Goal: Task Accomplishment & Management: Use online tool/utility

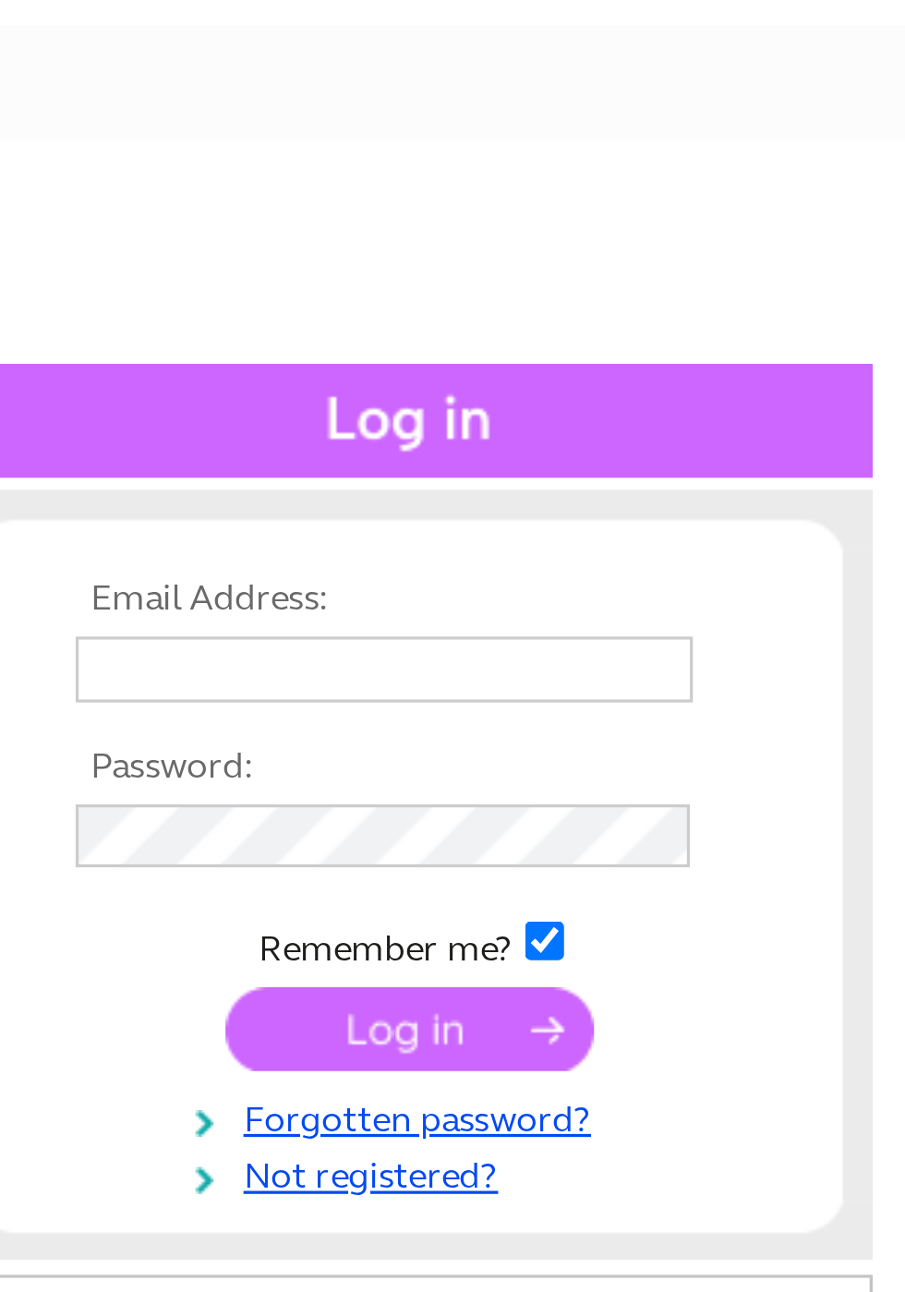
click at [780, 308] on input "text" at bounding box center [744, 302] width 190 height 20
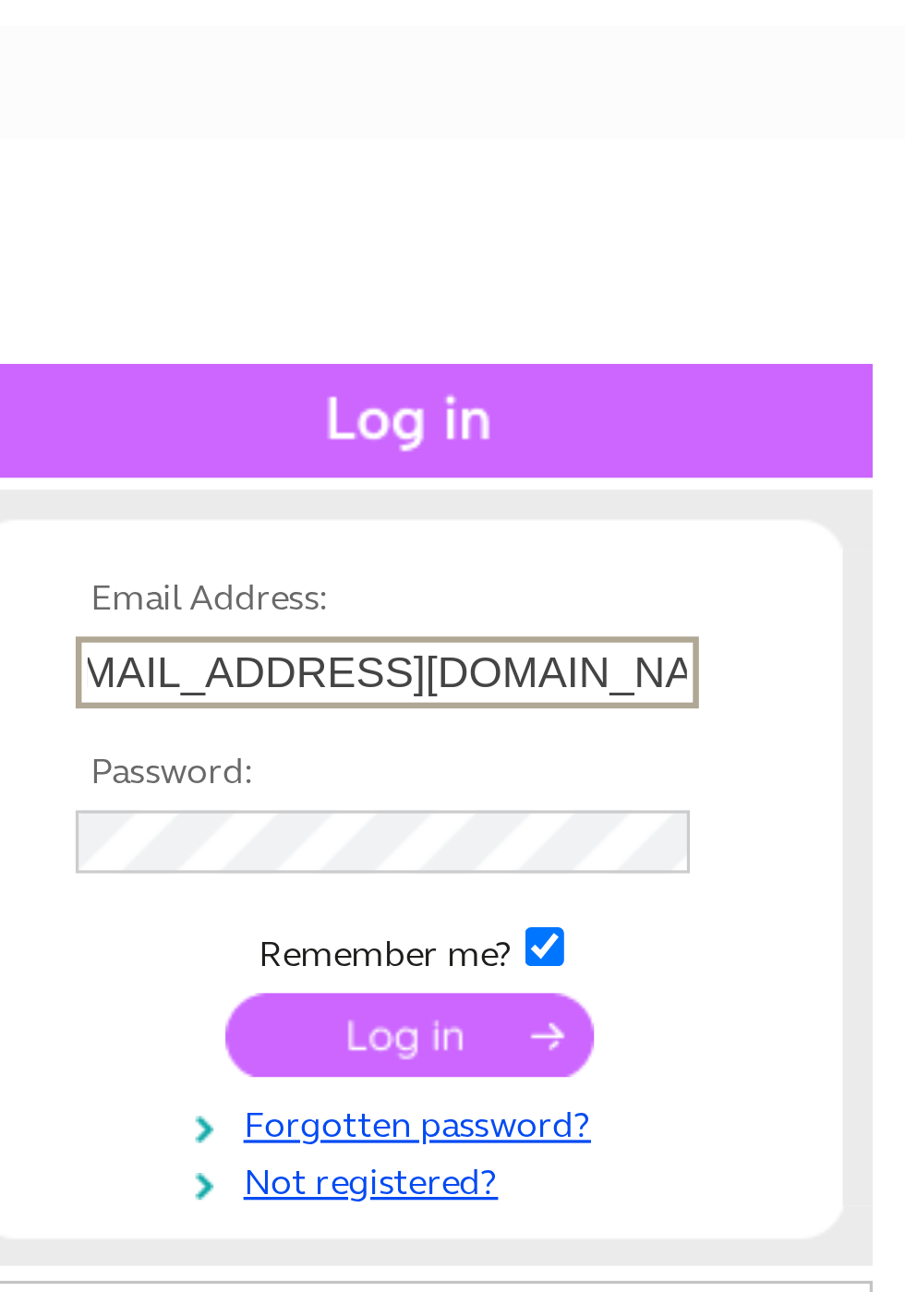
scroll to position [0, 19]
type input "Karenwilkinson11966@talktalk.net"
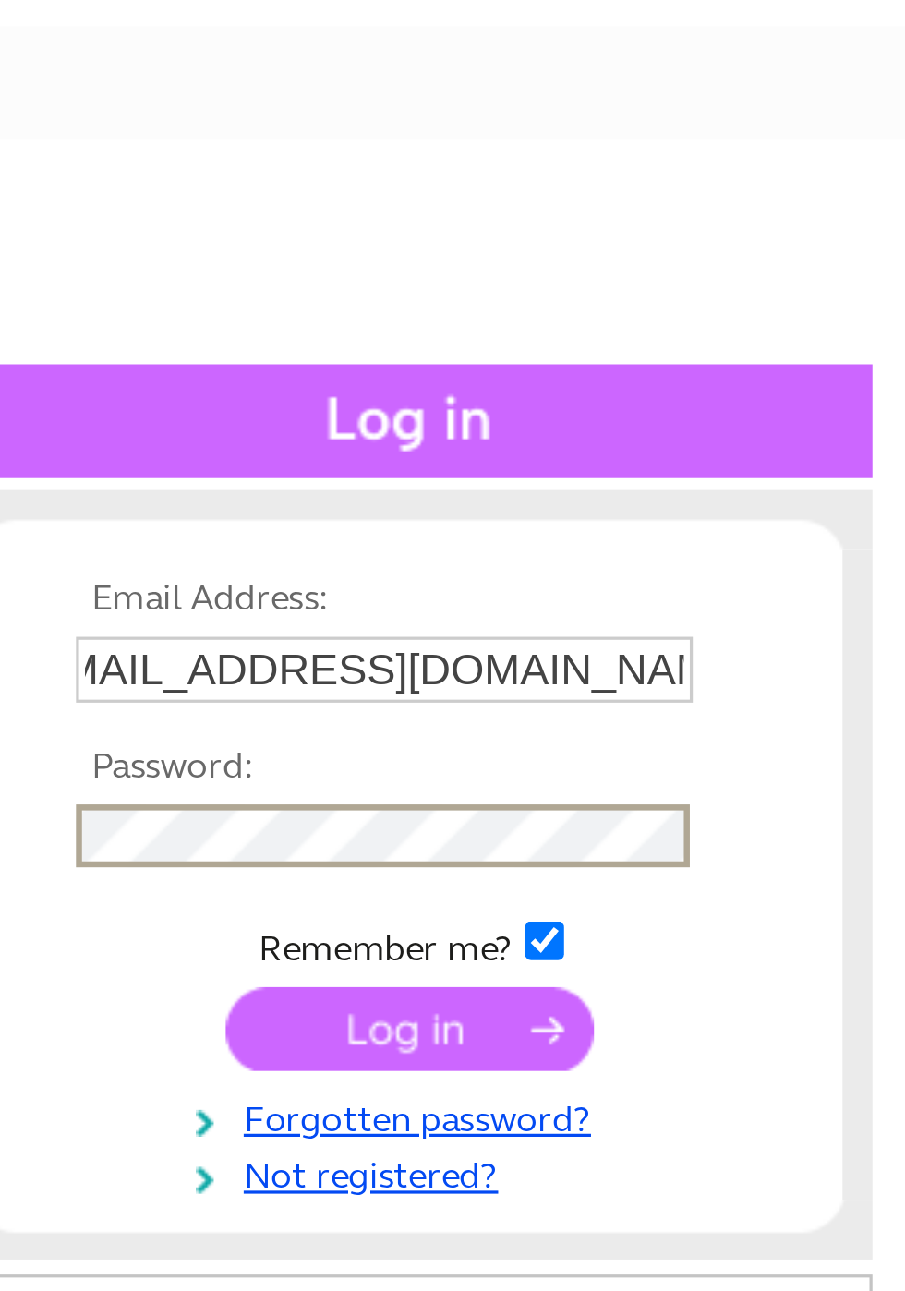
scroll to position [0, 0]
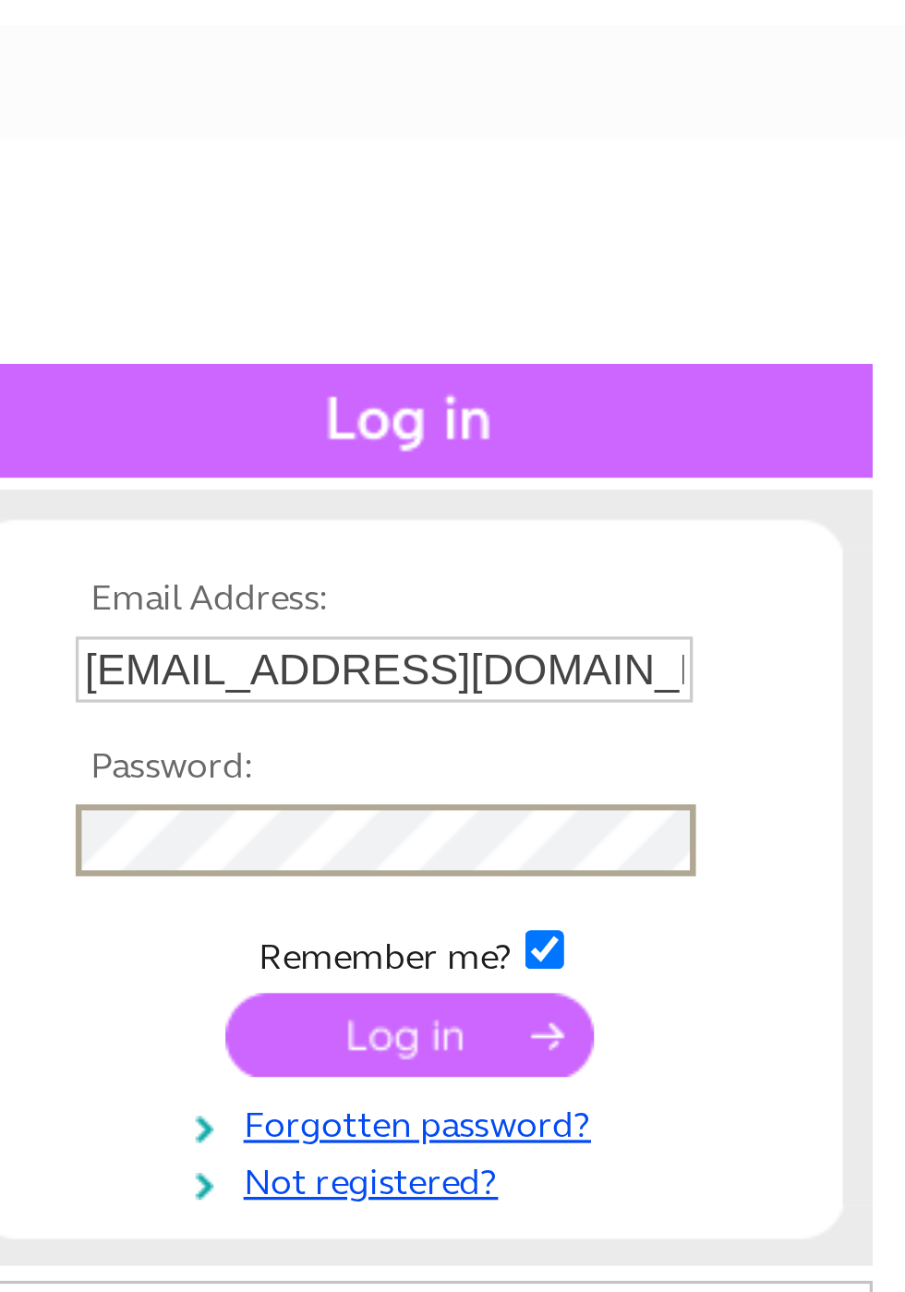
click at [696, 402] on input "submit" at bounding box center [753, 415] width 114 height 26
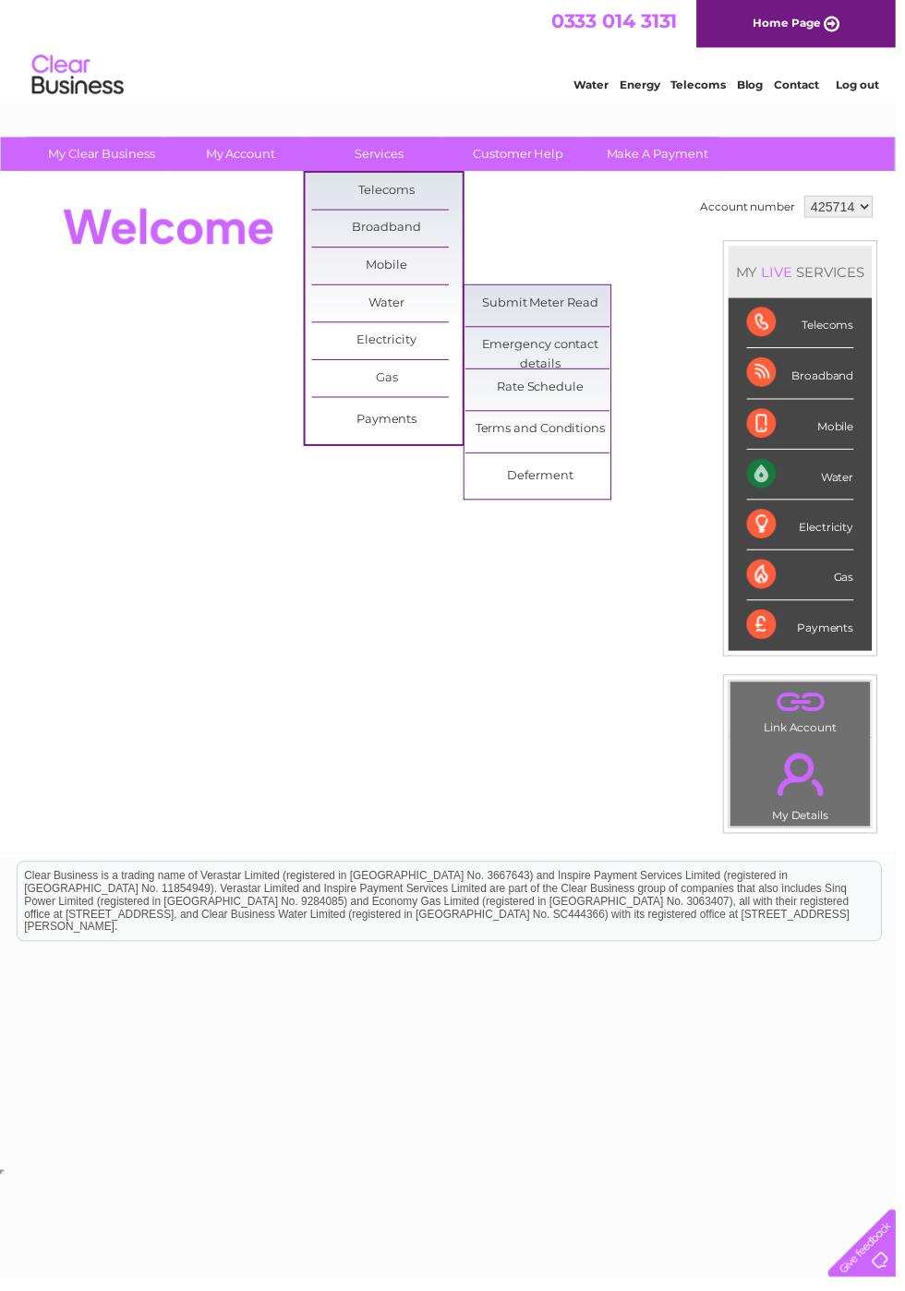
click at [559, 308] on link "Submit Meter Read" at bounding box center [546, 306] width 152 height 37
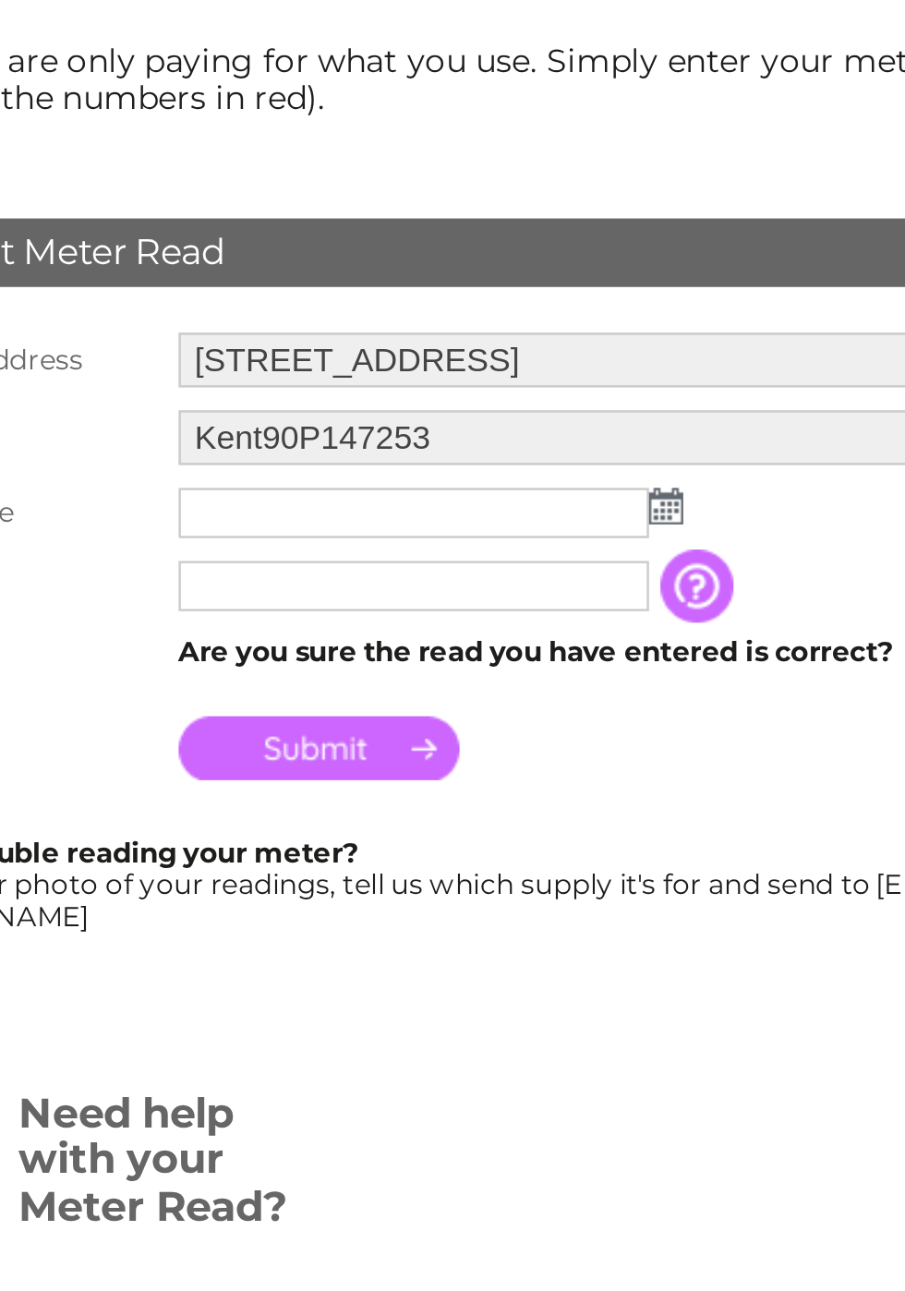
click at [382, 471] on img at bounding box center [386, 469] width 14 height 15
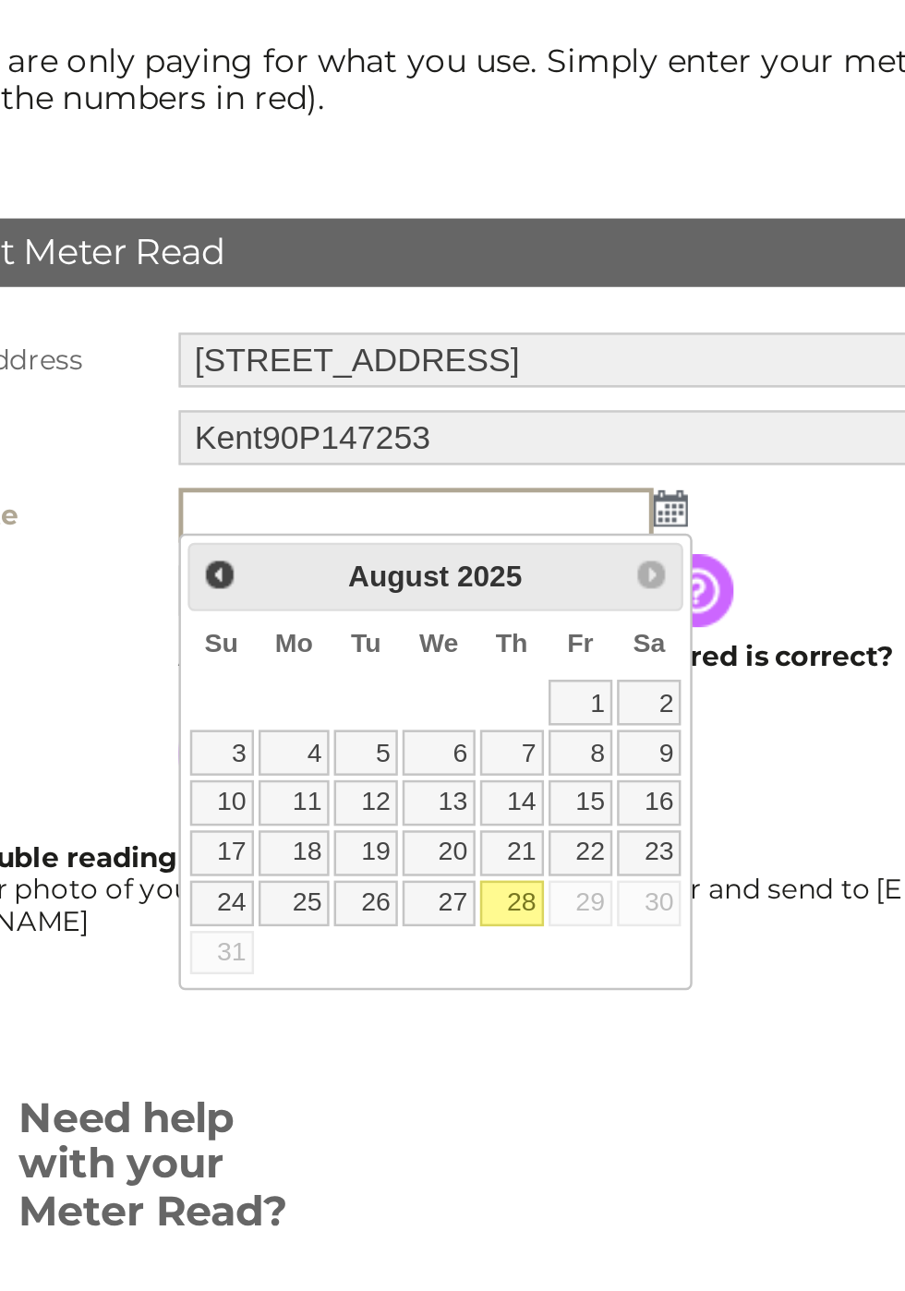
click at [327, 627] on link "28" at bounding box center [323, 630] width 26 height 18
type input "2025/08/28"
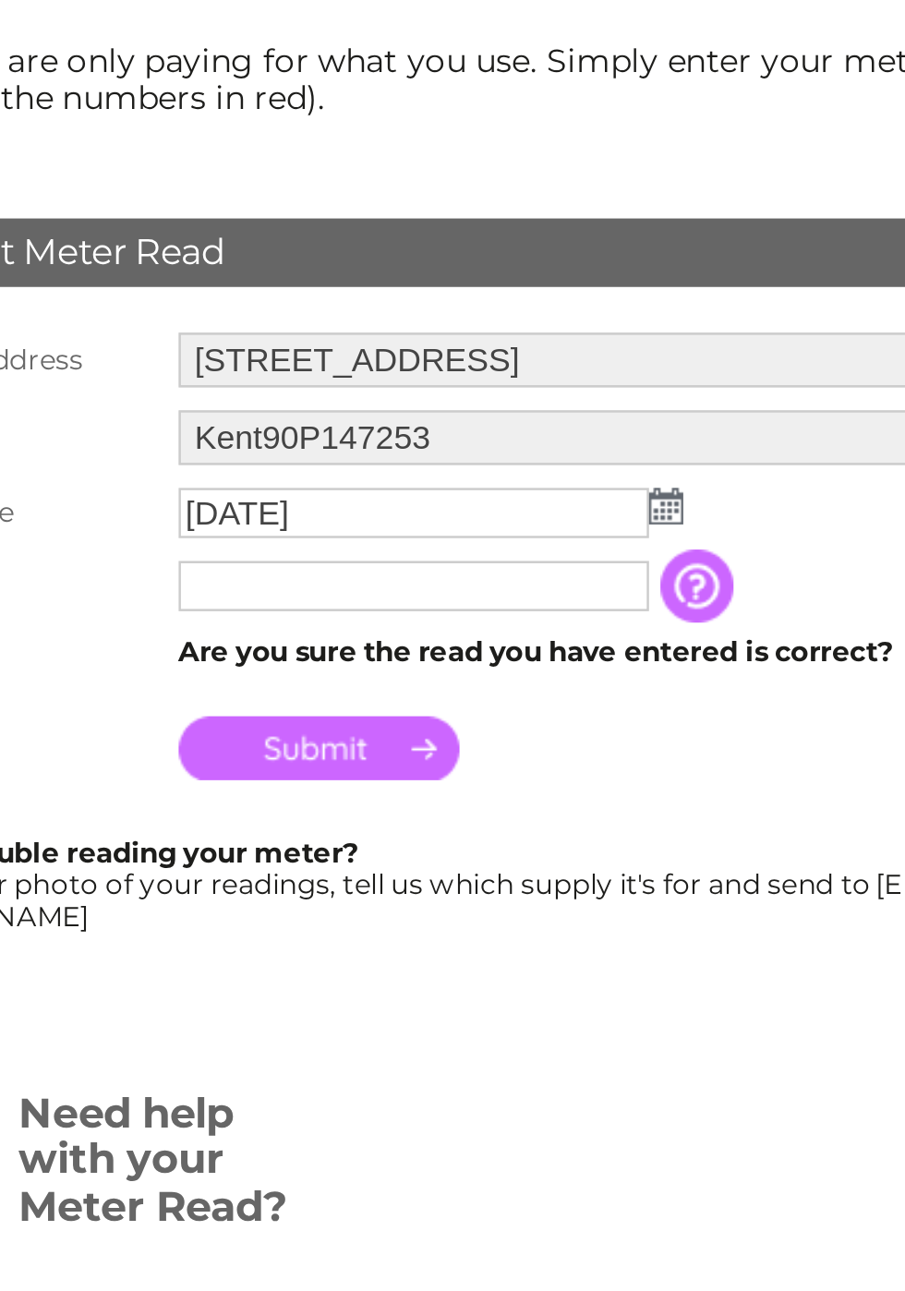
click at [311, 504] on input "text" at bounding box center [283, 501] width 190 height 20
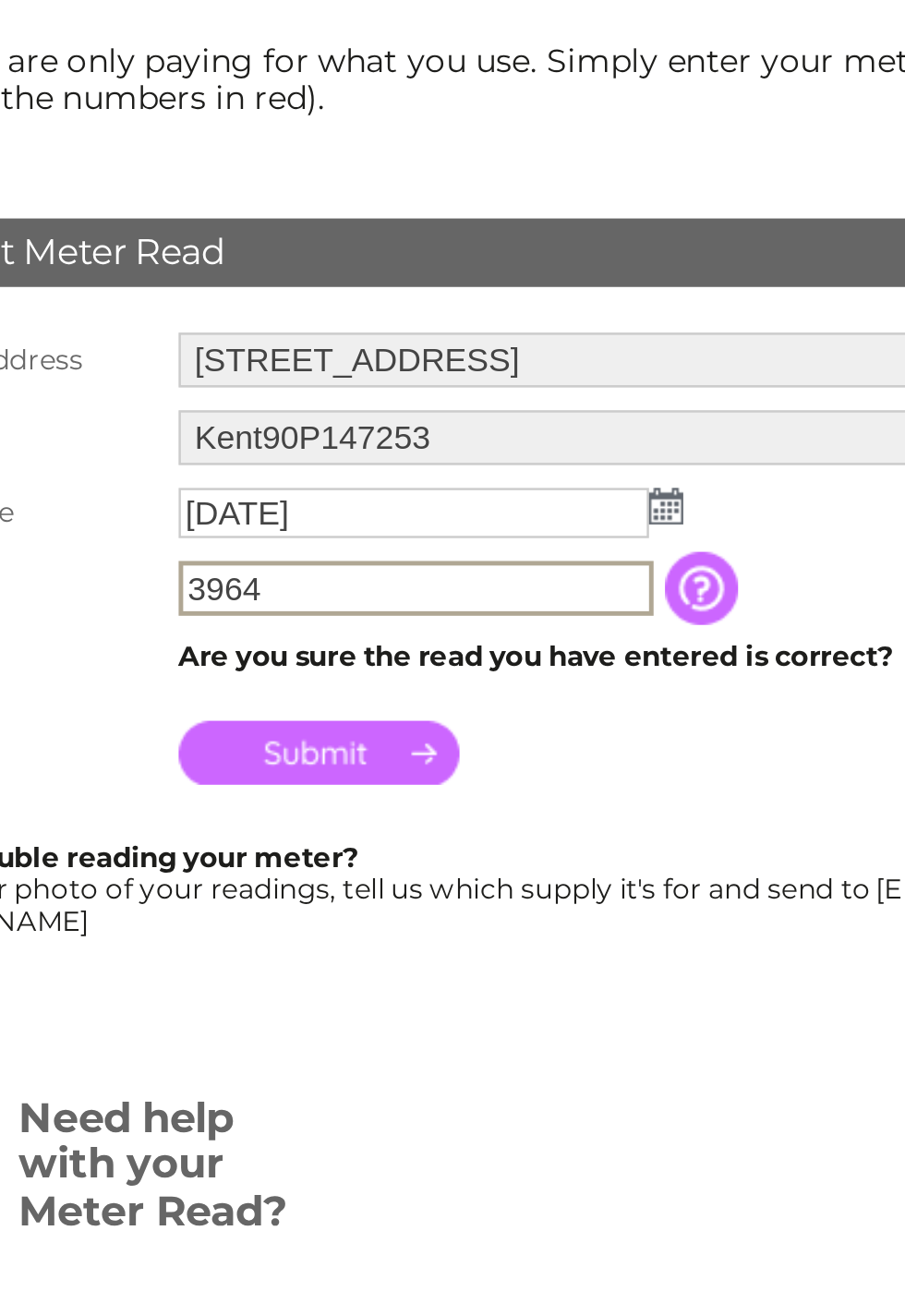
type input "3964"
click at [266, 571] on input "Submit" at bounding box center [245, 569] width 114 height 26
